Goal: Find specific page/section: Find specific page/section

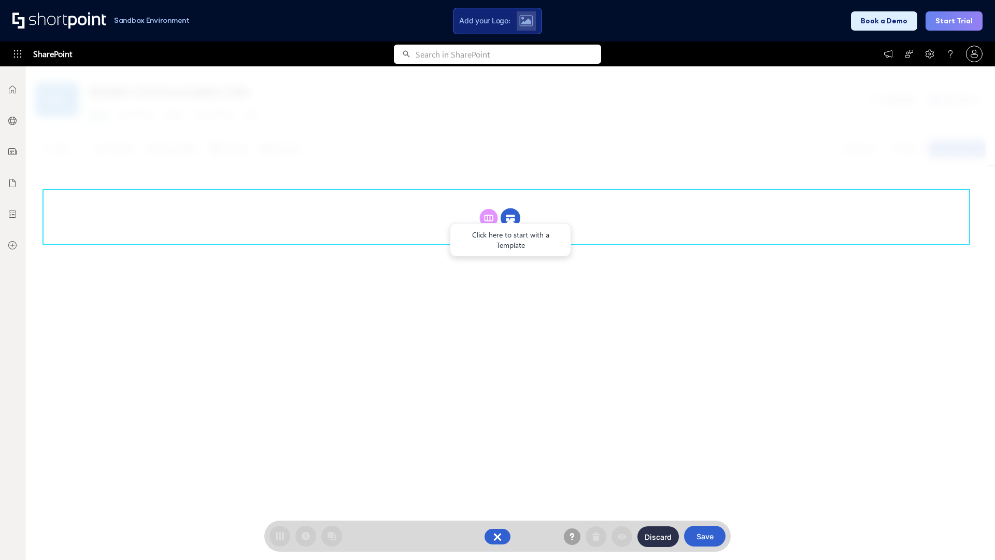
click at [511, 218] on circle at bounding box center [511, 218] width 20 height 20
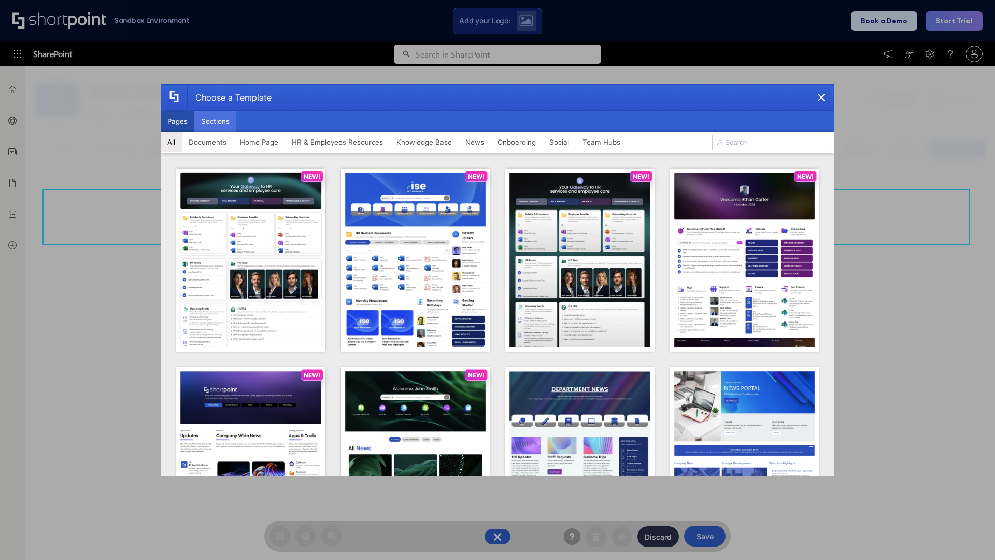
click at [215, 121] on button "Sections" at bounding box center [215, 121] width 42 height 21
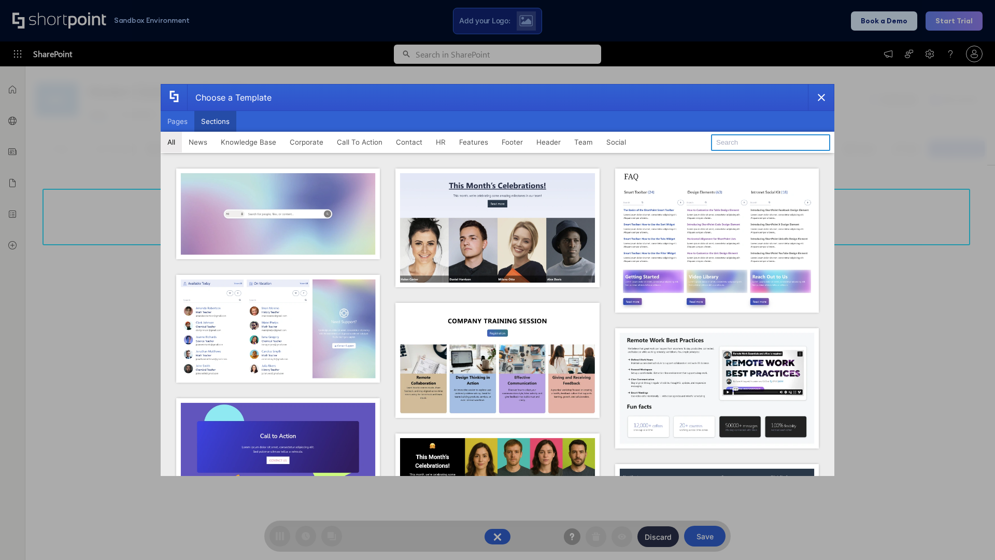
type input "Footer 8"
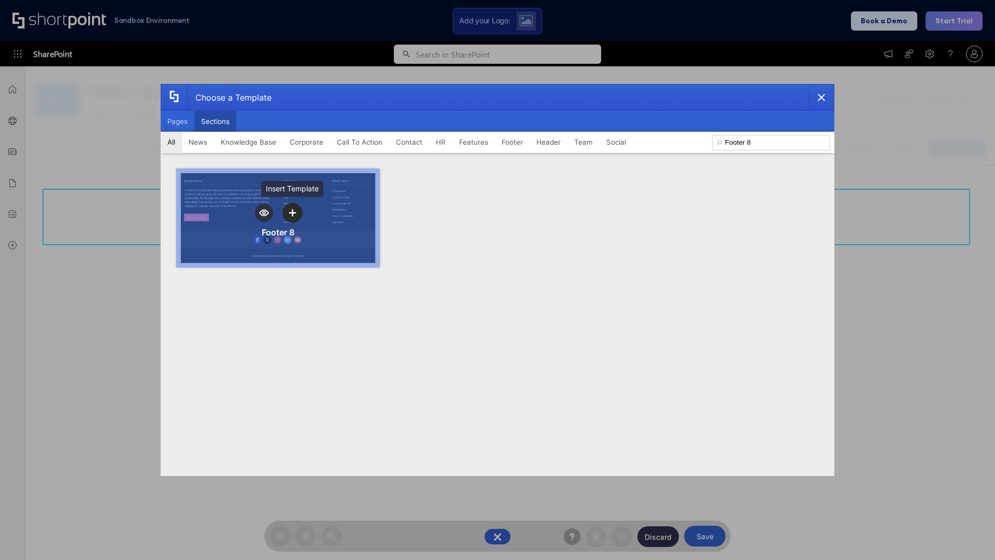
click at [292, 212] on icon "template selector" at bounding box center [292, 212] width 7 height 7
